Goal: Check status: Check status

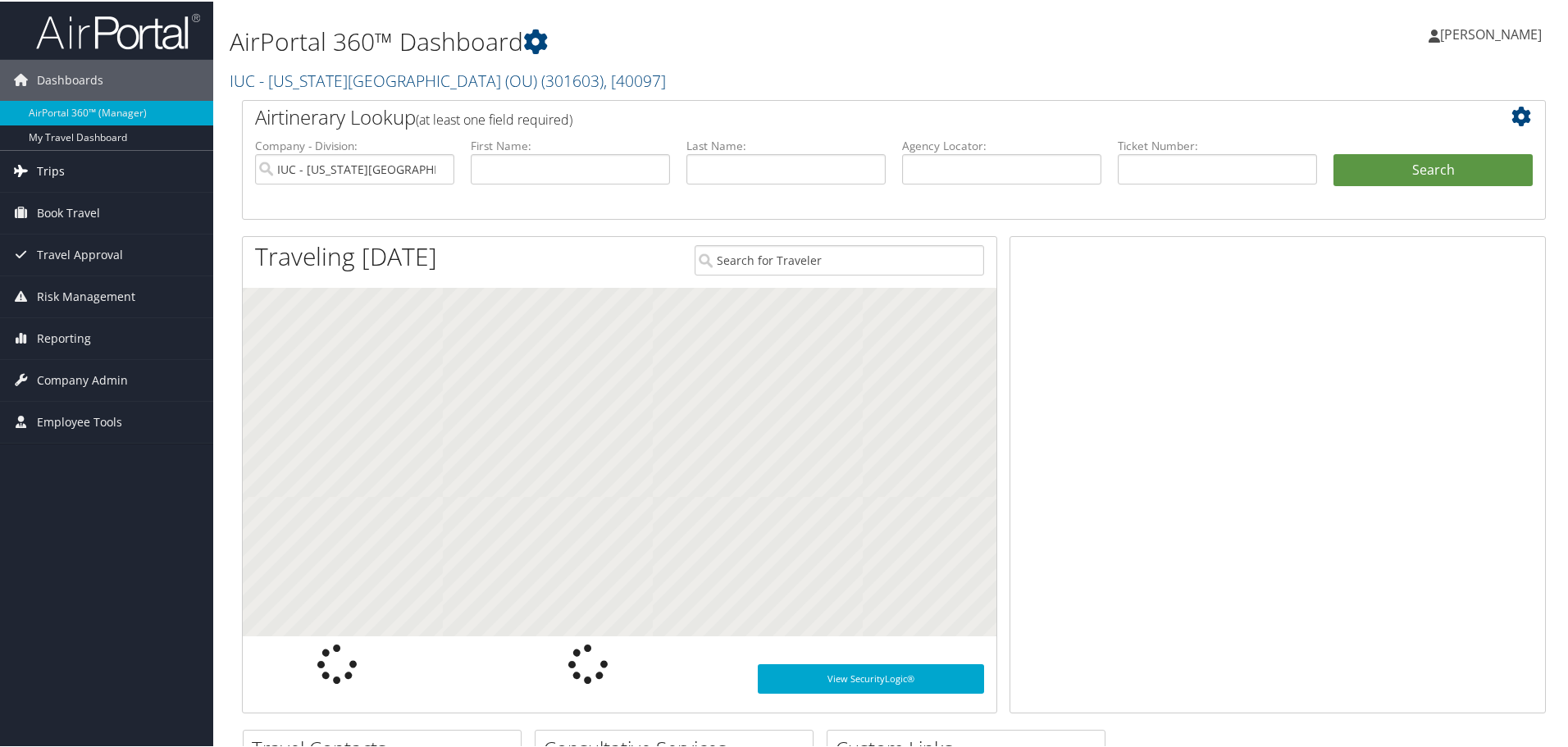
click at [71, 164] on link "Trips" at bounding box center [107, 169] width 213 height 41
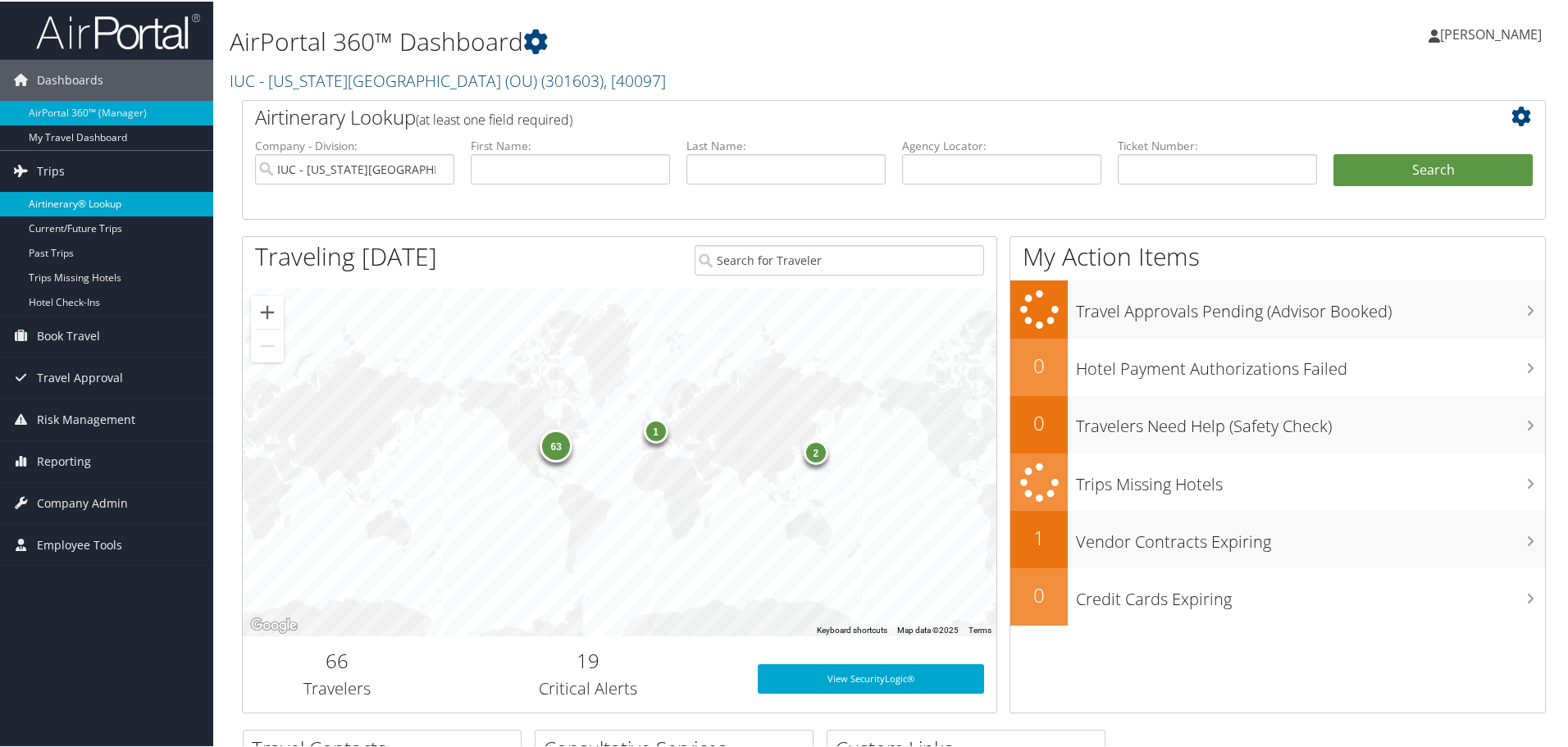
click at [83, 205] on link "Airtinerary® Lookup" at bounding box center [107, 203] width 213 height 25
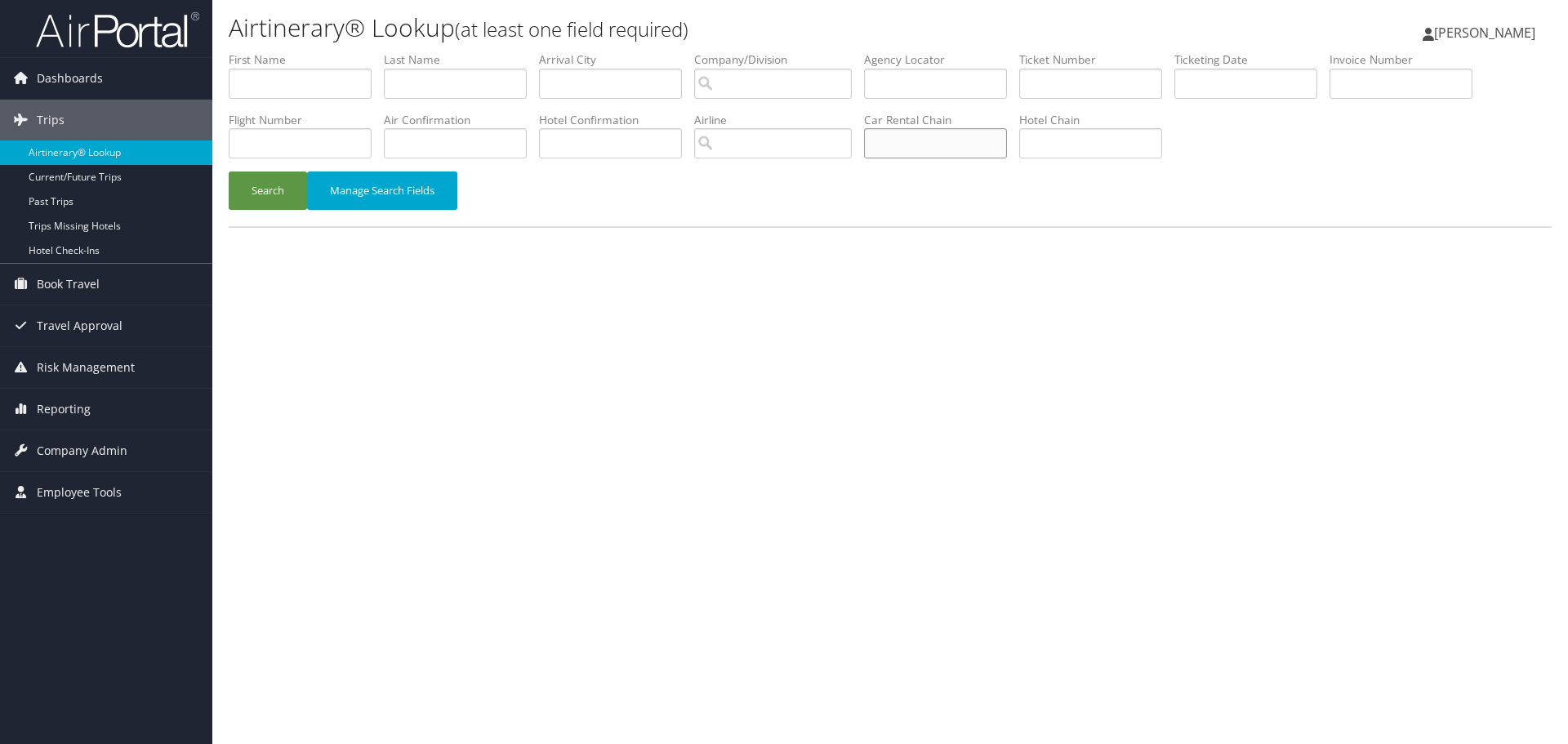
click at [920, 144] on input "text" at bounding box center [934, 144] width 143 height 31
type input "national"
click at [456, 78] on input "text" at bounding box center [455, 84] width 143 height 31
type input "miles"
click at [229, 171] on button "Search" at bounding box center [268, 191] width 78 height 38
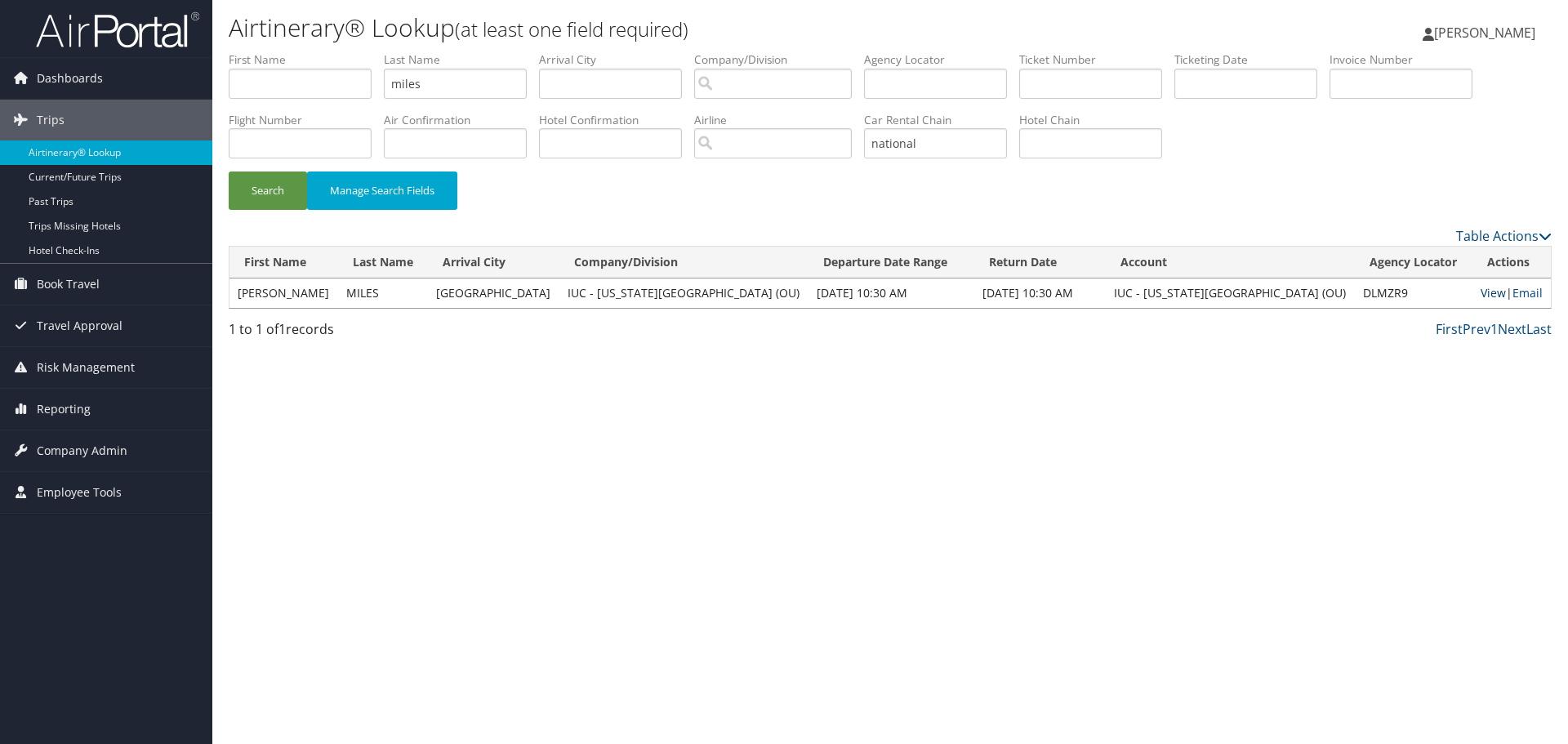
click at [1480, 297] on link "View" at bounding box center [1492, 293] width 25 height 15
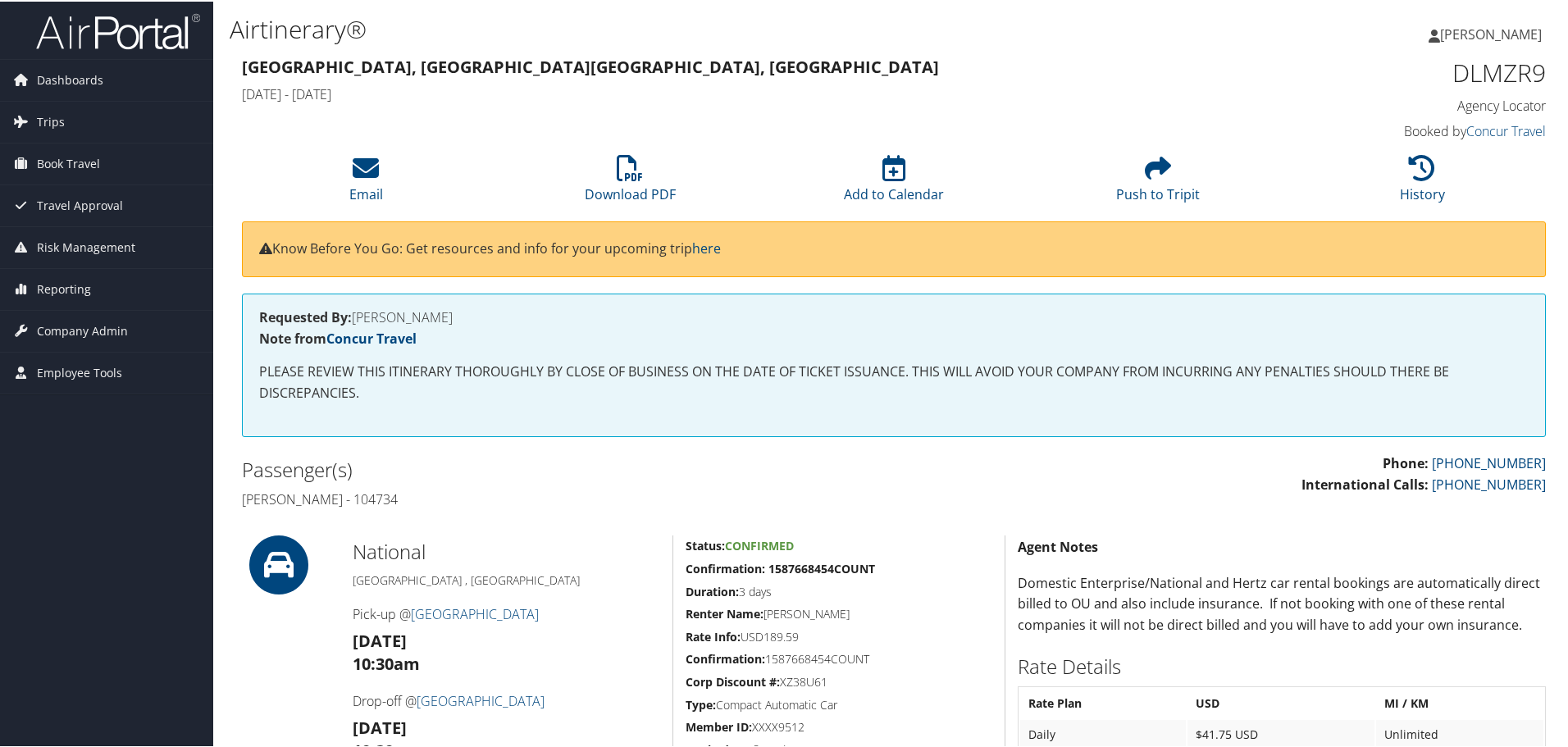
drag, startPoint x: 360, startPoint y: 498, endPoint x: 407, endPoint y: 499, distance: 47.0
click at [407, 499] on h4 "[PERSON_NAME] - 104734" at bounding box center [561, 497] width 639 height 18
copy h4 "104734"
